Goal: Task Accomplishment & Management: Manage account settings

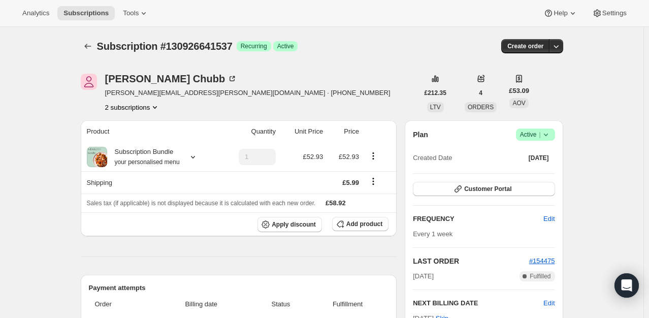
click at [550, 136] on icon at bounding box center [546, 134] width 10 height 10
click at [519, 173] on span "Cancel subscription" at bounding box center [538, 171] width 57 height 8
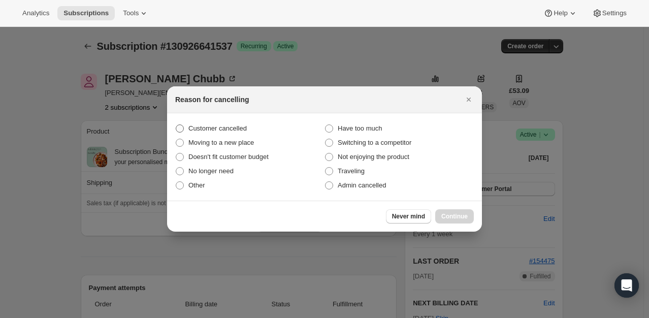
click at [210, 133] on label "Customer cancelled" at bounding box center [249, 128] width 149 height 14
click at [176, 125] on input "Customer cancelled" at bounding box center [176, 124] width 1 height 1
radio input "true"
click at [454, 211] on button "Continue" at bounding box center [454, 216] width 39 height 14
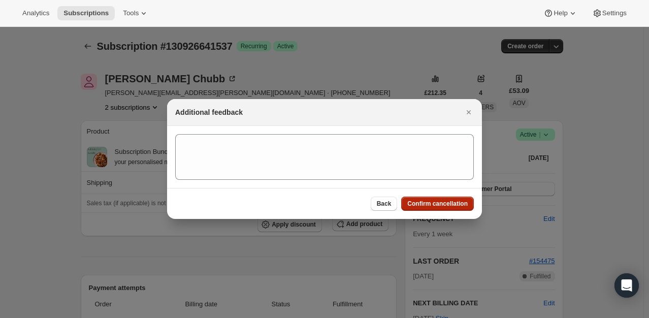
click at [447, 206] on span "Confirm cancellation" at bounding box center [437, 203] width 60 height 8
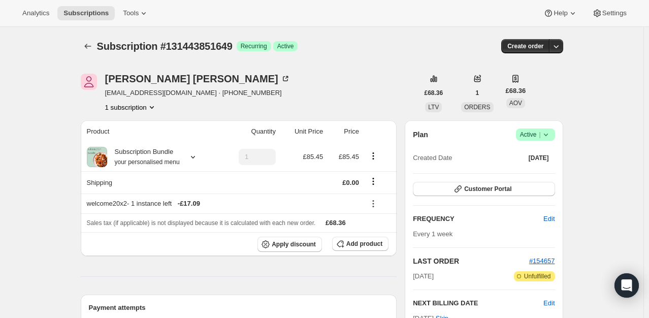
click at [550, 144] on div "Plan Success Active | Created Date [DATE]" at bounding box center [484, 146] width 142 height 37
click at [548, 138] on icon at bounding box center [546, 134] width 10 height 10
click at [529, 175] on span "Cancel subscription" at bounding box center [538, 171] width 57 height 8
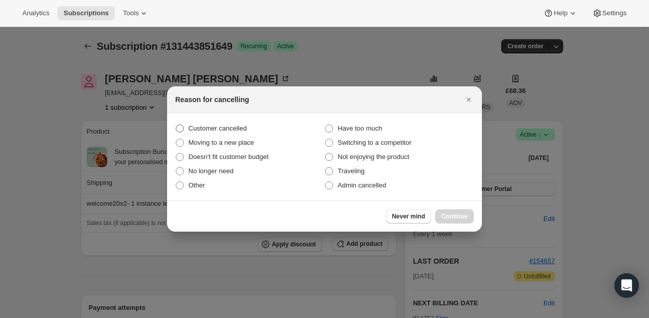
click at [248, 134] on label "Customer cancelled" at bounding box center [249, 128] width 149 height 14
click at [176, 125] on input "Customer cancelled" at bounding box center [176, 124] width 1 height 1
radio input "true"
click at [467, 218] on span "Continue" at bounding box center [454, 216] width 26 height 8
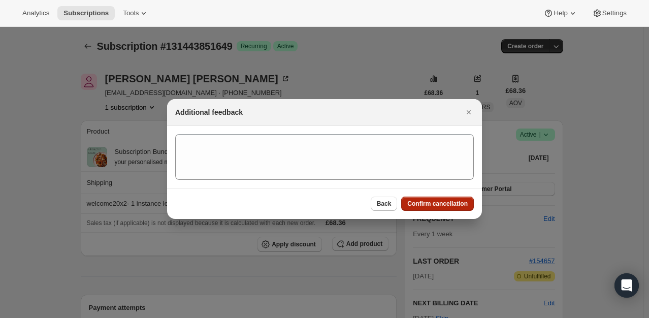
click at [448, 209] on button "Confirm cancellation" at bounding box center [437, 203] width 73 height 14
